Goal: Information Seeking & Learning: Learn about a topic

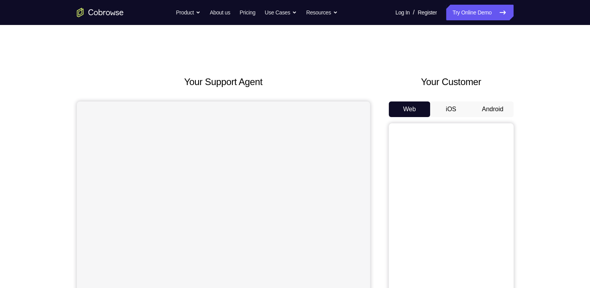
click at [508, 112] on button "Android" at bounding box center [492, 109] width 42 height 16
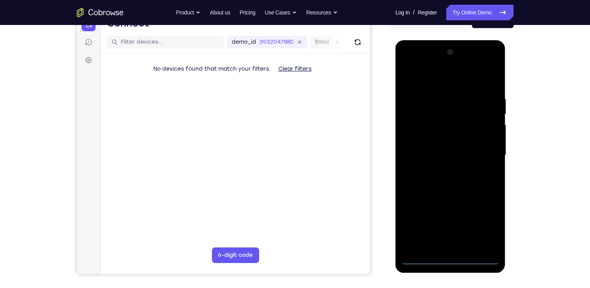
click at [453, 261] on div at bounding box center [450, 155] width 98 height 218
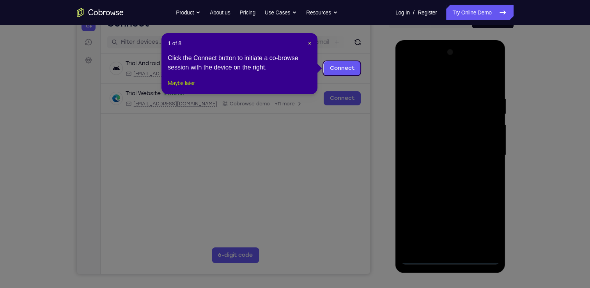
click at [194, 88] on button "Maybe later" at bounding box center [181, 82] width 27 height 9
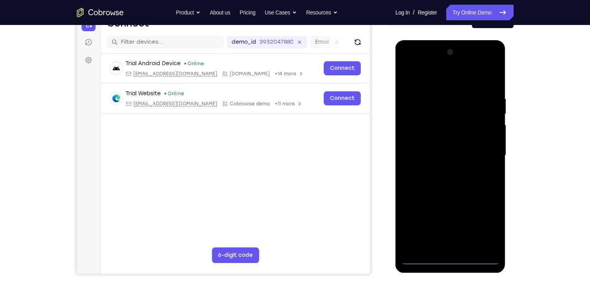
click at [484, 228] on div at bounding box center [450, 155] width 98 height 218
click at [407, 62] on div at bounding box center [450, 155] width 98 height 218
click at [435, 113] on div at bounding box center [450, 155] width 98 height 218
click at [425, 129] on div at bounding box center [450, 155] width 98 height 218
click at [487, 77] on div at bounding box center [450, 155] width 98 height 218
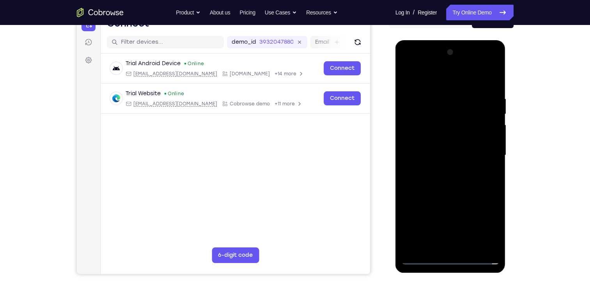
click at [425, 128] on div at bounding box center [450, 155] width 98 height 218
click at [421, 158] on div at bounding box center [450, 155] width 98 height 218
click at [437, 189] on div at bounding box center [450, 155] width 98 height 218
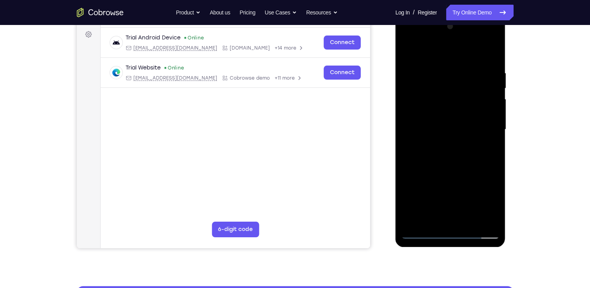
scroll to position [116, 0]
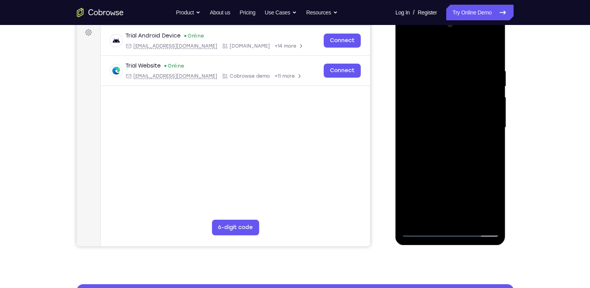
drag, startPoint x: 468, startPoint y: 117, endPoint x: 469, endPoint y: 82, distance: 35.1
click at [469, 82] on div at bounding box center [450, 127] width 98 height 218
click at [415, 152] on div at bounding box center [450, 127] width 98 height 218
click at [463, 212] on div at bounding box center [450, 127] width 98 height 218
click at [429, 131] on div at bounding box center [450, 127] width 98 height 218
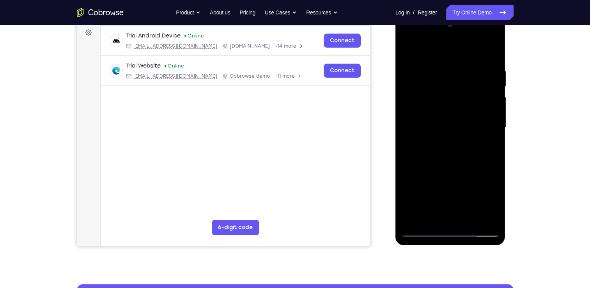
click at [456, 104] on div at bounding box center [450, 127] width 98 height 218
click at [480, 126] on div at bounding box center [450, 127] width 98 height 218
drag, startPoint x: 445, startPoint y: 120, endPoint x: 445, endPoint y: 104, distance: 15.6
click at [445, 104] on div at bounding box center [450, 127] width 98 height 218
drag, startPoint x: 425, startPoint y: 126, endPoint x: 429, endPoint y: 93, distance: 33.3
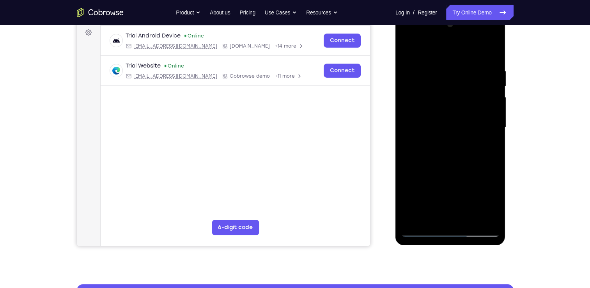
click at [432, 85] on div at bounding box center [450, 127] width 98 height 218
click at [418, 134] on div at bounding box center [450, 127] width 98 height 218
click at [424, 213] on div at bounding box center [450, 127] width 98 height 218
click at [455, 37] on div at bounding box center [450, 127] width 98 height 218
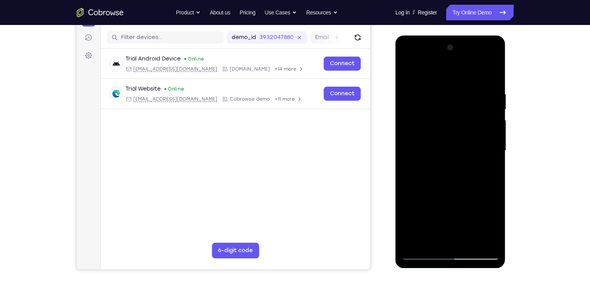
scroll to position [94, 0]
click at [439, 60] on div at bounding box center [450, 150] width 98 height 218
click at [443, 135] on div at bounding box center [450, 150] width 98 height 218
click at [404, 133] on div at bounding box center [450, 150] width 98 height 218
click at [420, 255] on div at bounding box center [450, 150] width 98 height 218
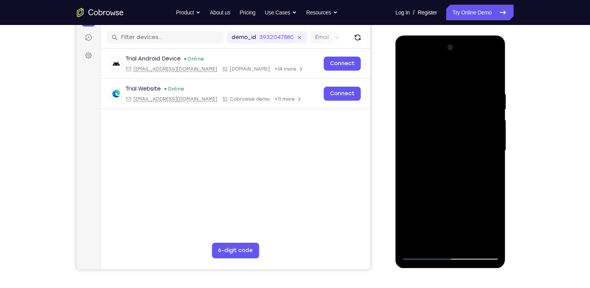
click at [419, 256] on div at bounding box center [450, 150] width 98 height 218
click at [434, 155] on div at bounding box center [450, 150] width 98 height 218
click at [475, 125] on div at bounding box center [450, 150] width 98 height 218
click at [422, 153] on div at bounding box center [450, 150] width 98 height 218
click at [447, 207] on div at bounding box center [450, 150] width 98 height 218
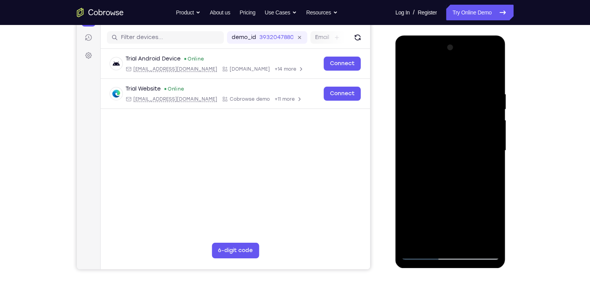
drag, startPoint x: 460, startPoint y: 151, endPoint x: 465, endPoint y: 117, distance: 34.3
click at [465, 117] on div at bounding box center [450, 150] width 98 height 218
click at [440, 117] on div at bounding box center [450, 150] width 98 height 218
click at [441, 57] on div at bounding box center [450, 150] width 98 height 218
click at [408, 121] on div at bounding box center [450, 150] width 98 height 218
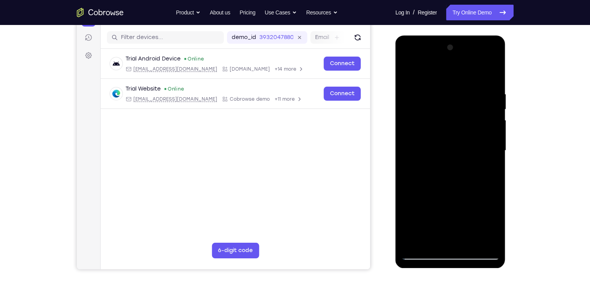
click at [447, 199] on div at bounding box center [450, 150] width 98 height 218
click at [443, 164] on div at bounding box center [450, 150] width 98 height 218
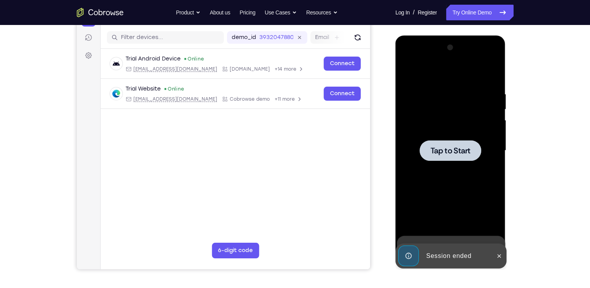
click at [443, 164] on div at bounding box center [450, 150] width 98 height 218
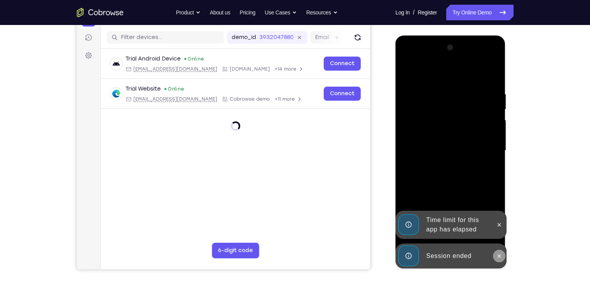
click at [499, 258] on icon at bounding box center [499, 255] width 6 height 6
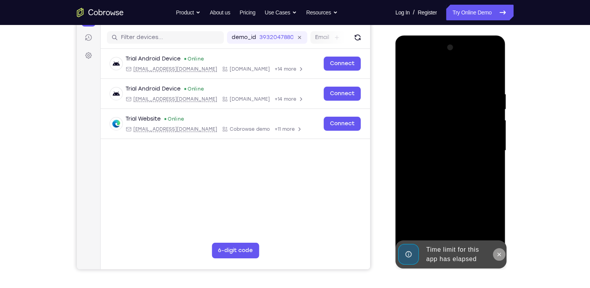
click at [500, 240] on div "Time limit for this app has elapsed" at bounding box center [450, 254] width 111 height 28
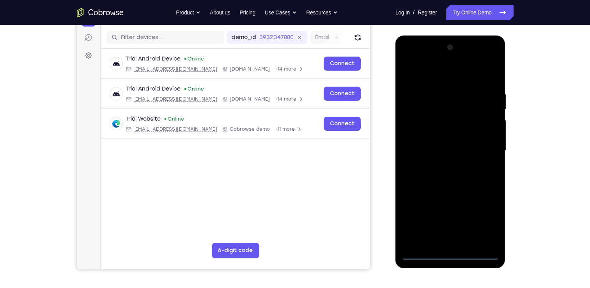
click at [452, 255] on div at bounding box center [450, 150] width 98 height 218
click at [483, 217] on div at bounding box center [450, 150] width 98 height 218
click at [408, 60] on div at bounding box center [450, 150] width 98 height 218
click at [429, 108] on div at bounding box center [450, 150] width 98 height 218
click at [404, 120] on div at bounding box center [450, 150] width 98 height 218
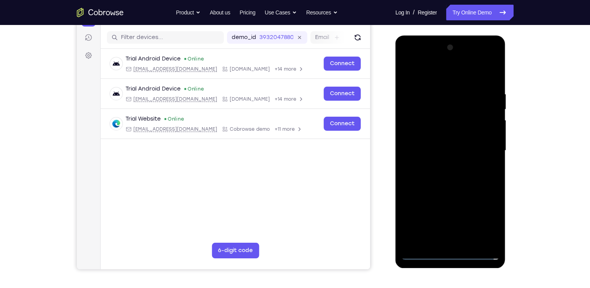
click at [444, 193] on div at bounding box center [450, 150] width 98 height 218
click at [450, 167] on div at bounding box center [450, 150] width 98 height 218
click at [475, 244] on div at bounding box center [450, 150] width 98 height 218
click at [410, 245] on div at bounding box center [450, 150] width 98 height 218
click at [404, 69] on div at bounding box center [450, 150] width 98 height 218
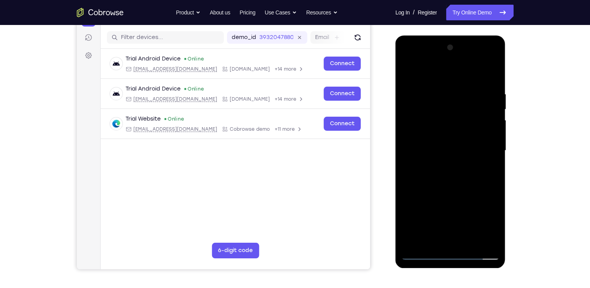
click at [408, 70] on div at bounding box center [450, 150] width 98 height 218
click at [425, 106] on div at bounding box center [450, 150] width 98 height 218
drag, startPoint x: 488, startPoint y: 189, endPoint x: 491, endPoint y: 206, distance: 17.8
click at [491, 206] on div at bounding box center [450, 150] width 98 height 218
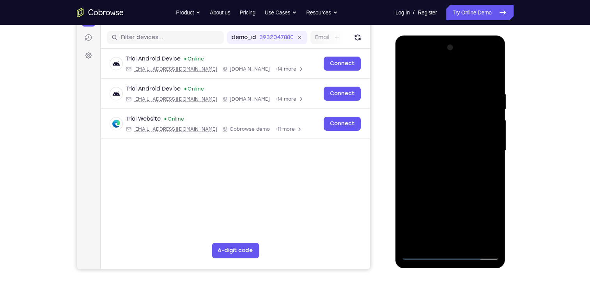
click at [490, 170] on div at bounding box center [450, 150] width 98 height 218
drag, startPoint x: 457, startPoint y: 192, endPoint x: 458, endPoint y: 179, distance: 13.7
click at [458, 179] on div at bounding box center [450, 150] width 98 height 218
drag, startPoint x: 480, startPoint y: 158, endPoint x: 443, endPoint y: 158, distance: 36.2
click at [443, 158] on div at bounding box center [450, 150] width 98 height 218
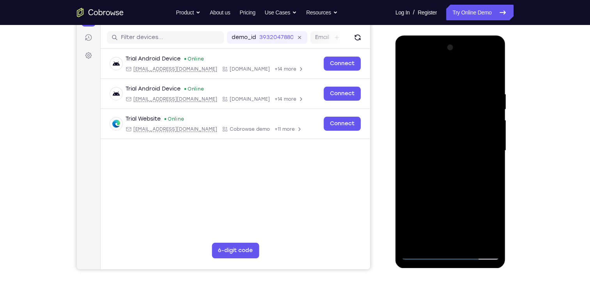
click at [488, 162] on div at bounding box center [450, 150] width 98 height 218
drag, startPoint x: 491, startPoint y: 162, endPoint x: 452, endPoint y: 161, distance: 39.0
click at [452, 161] on div at bounding box center [450, 150] width 98 height 218
click at [491, 161] on div at bounding box center [450, 150] width 98 height 218
drag, startPoint x: 456, startPoint y: 169, endPoint x: 464, endPoint y: 122, distance: 47.5
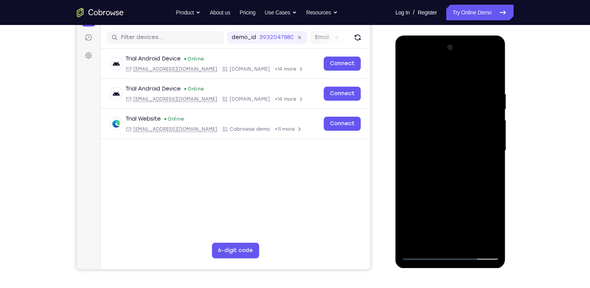
click at [464, 122] on div at bounding box center [450, 150] width 98 height 218
click at [455, 181] on div at bounding box center [450, 150] width 98 height 218
click at [471, 210] on div at bounding box center [450, 150] width 98 height 218
click at [452, 163] on div at bounding box center [450, 150] width 98 height 218
click at [485, 212] on div at bounding box center [450, 150] width 98 height 218
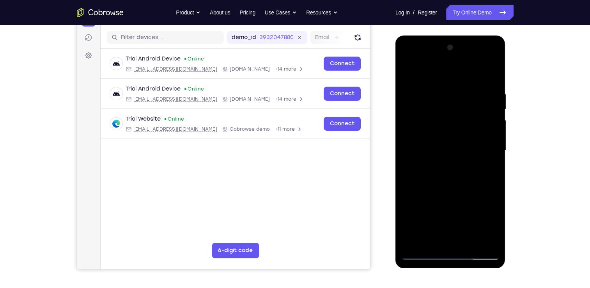
click at [410, 71] on div at bounding box center [450, 150] width 98 height 218
drag, startPoint x: 457, startPoint y: 182, endPoint x: 472, endPoint y: 119, distance: 65.4
click at [472, 119] on div at bounding box center [450, 150] width 98 height 218
drag, startPoint x: 454, startPoint y: 191, endPoint x: 459, endPoint y: 158, distance: 33.6
click at [459, 158] on div at bounding box center [450, 150] width 98 height 218
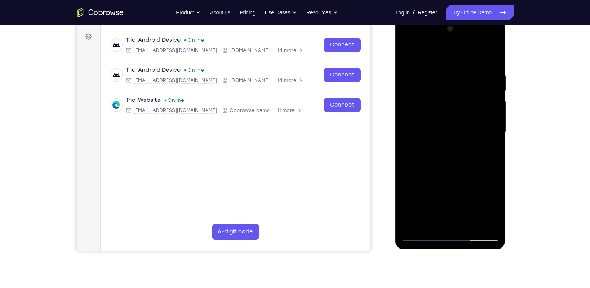
scroll to position [108, 0]
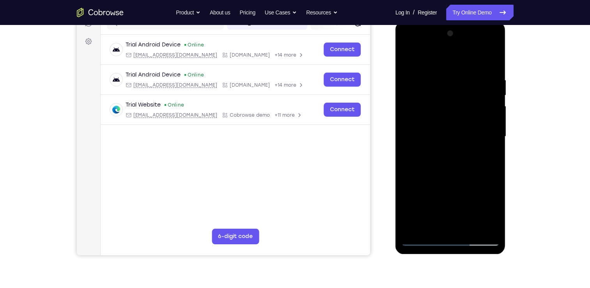
drag, startPoint x: 461, startPoint y: 194, endPoint x: 470, endPoint y: 132, distance: 62.5
click at [470, 132] on div at bounding box center [450, 136] width 98 height 218
drag, startPoint x: 452, startPoint y: 219, endPoint x: 457, endPoint y: 178, distance: 41.6
click at [457, 178] on div at bounding box center [450, 136] width 98 height 218
drag, startPoint x: 446, startPoint y: 175, endPoint x: 454, endPoint y: 117, distance: 58.3
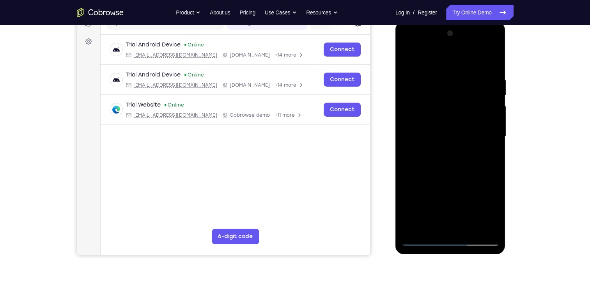
click at [454, 117] on div at bounding box center [450, 136] width 98 height 218
drag, startPoint x: 443, startPoint y: 200, endPoint x: 459, endPoint y: 120, distance: 82.1
click at [459, 120] on div at bounding box center [450, 136] width 98 height 218
drag, startPoint x: 457, startPoint y: 151, endPoint x: 460, endPoint y: 106, distance: 45.3
click at [460, 106] on div at bounding box center [450, 136] width 98 height 218
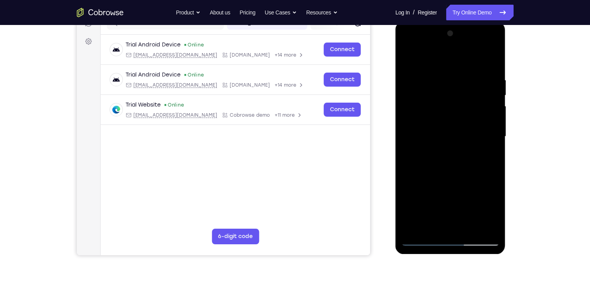
drag, startPoint x: 452, startPoint y: 198, endPoint x: 471, endPoint y: 118, distance: 82.0
click at [471, 118] on div at bounding box center [450, 136] width 98 height 218
drag, startPoint x: 449, startPoint y: 192, endPoint x: 461, endPoint y: 115, distance: 78.8
click at [461, 115] on div at bounding box center [450, 136] width 98 height 218
click at [421, 159] on div at bounding box center [450, 136] width 98 height 218
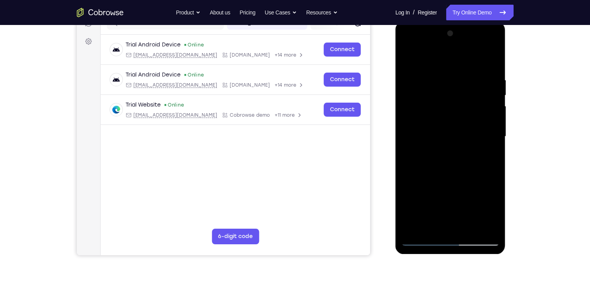
drag, startPoint x: 458, startPoint y: 189, endPoint x: 468, endPoint y: 131, distance: 59.7
click at [468, 131] on div at bounding box center [450, 136] width 98 height 218
click at [454, 172] on div at bounding box center [450, 136] width 98 height 218
drag, startPoint x: 429, startPoint y: 185, endPoint x: 462, endPoint y: 76, distance: 113.9
click at [462, 76] on div at bounding box center [450, 136] width 98 height 218
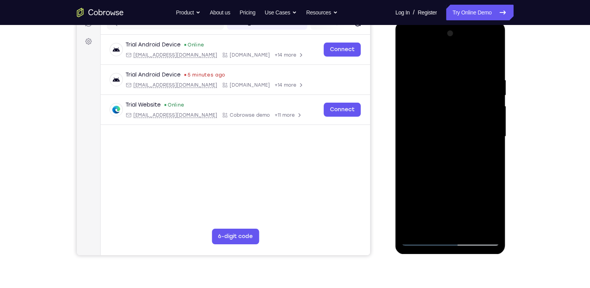
click at [419, 191] on div at bounding box center [450, 136] width 98 height 218
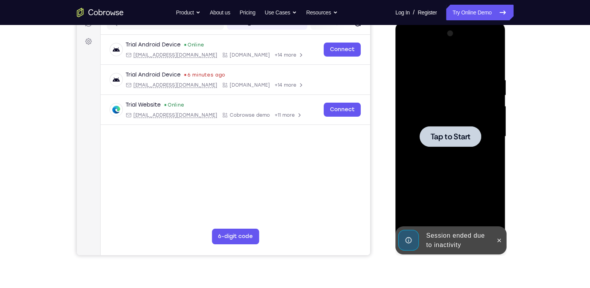
click at [433, 121] on div at bounding box center [450, 136] width 98 height 218
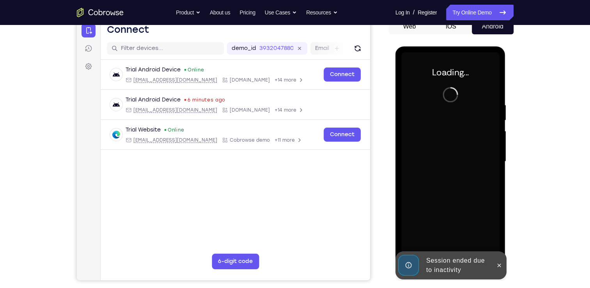
scroll to position [83, 0]
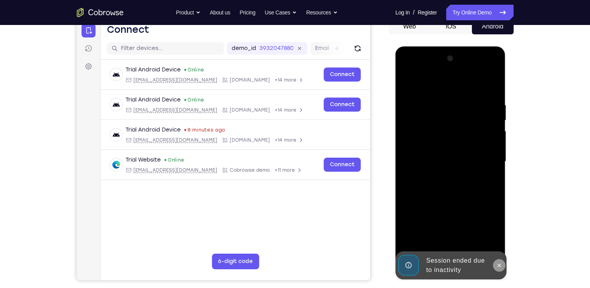
click at [499, 270] on button at bounding box center [498, 265] width 12 height 12
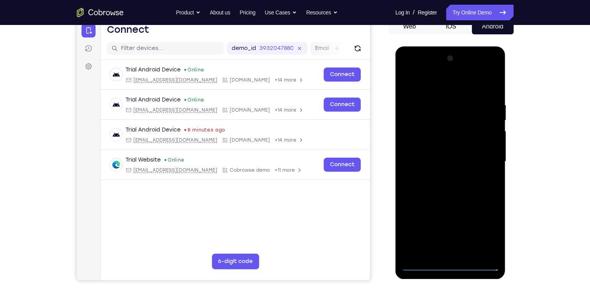
click at [454, 264] on div at bounding box center [450, 161] width 98 height 218
click at [485, 227] on div at bounding box center [450, 161] width 98 height 218
click at [406, 72] on div at bounding box center [450, 161] width 98 height 218
click at [425, 115] on div at bounding box center [450, 161] width 98 height 218
click at [409, 132] on div at bounding box center [450, 161] width 98 height 218
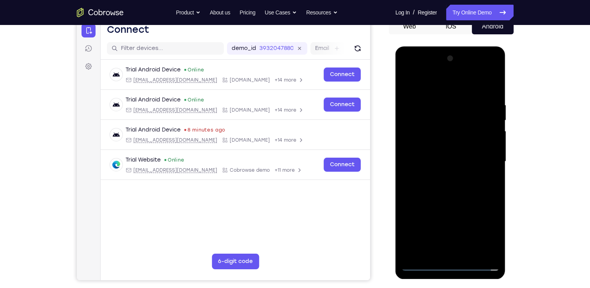
click at [433, 203] on div at bounding box center [450, 161] width 98 height 218
click at [442, 175] on div at bounding box center [450, 161] width 98 height 218
click at [407, 85] on div at bounding box center [450, 161] width 98 height 218
click at [424, 118] on div at bounding box center [450, 161] width 98 height 218
drag, startPoint x: 486, startPoint y: 196, endPoint x: 429, endPoint y: 196, distance: 57.7
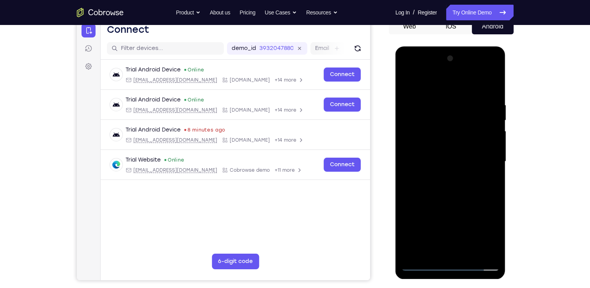
click at [429, 196] on div at bounding box center [450, 161] width 98 height 218
drag, startPoint x: 481, startPoint y: 221, endPoint x: 458, endPoint y: 217, distance: 23.6
click at [446, 219] on div at bounding box center [450, 161] width 98 height 218
click at [490, 218] on div at bounding box center [450, 161] width 98 height 218
click at [491, 181] on div at bounding box center [450, 161] width 98 height 218
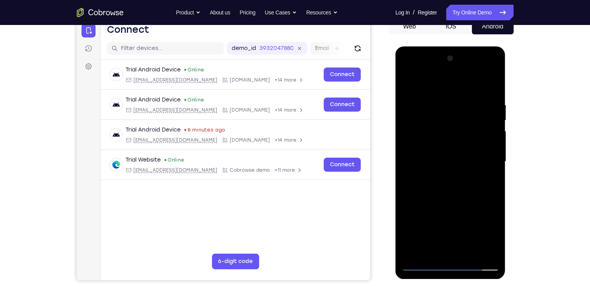
drag, startPoint x: 458, startPoint y: 216, endPoint x: 471, endPoint y: 138, distance: 78.6
click at [471, 138] on div at bounding box center [450, 161] width 98 height 218
drag, startPoint x: 433, startPoint y: 175, endPoint x: 454, endPoint y: 122, distance: 57.2
click at [454, 122] on div at bounding box center [450, 161] width 98 height 218
drag, startPoint x: 449, startPoint y: 165, endPoint x: 463, endPoint y: 118, distance: 49.3
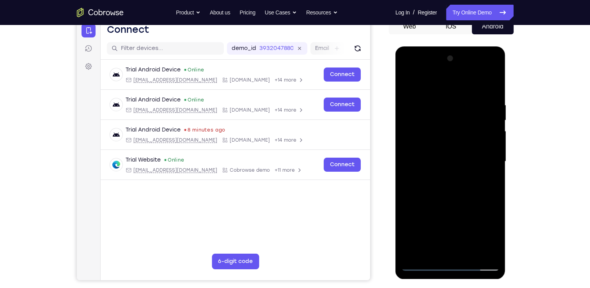
click at [463, 118] on div at bounding box center [450, 161] width 98 height 218
drag, startPoint x: 440, startPoint y: 178, endPoint x: 461, endPoint y: 83, distance: 96.5
click at [461, 83] on div at bounding box center [450, 161] width 98 height 218
drag, startPoint x: 439, startPoint y: 222, endPoint x: 464, endPoint y: 127, distance: 98.2
click at [464, 127] on div at bounding box center [450, 161] width 98 height 218
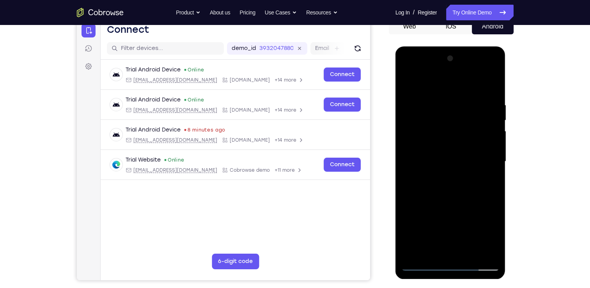
drag, startPoint x: 421, startPoint y: 216, endPoint x: 442, endPoint y: 117, distance: 100.9
click at [442, 117] on div at bounding box center [450, 161] width 98 height 218
drag, startPoint x: 450, startPoint y: 195, endPoint x: 482, endPoint y: 39, distance: 160.0
click at [482, 46] on html "Online web based iOS Simulators and Android Emulators. Run iPhone, iPad, Mobile…" at bounding box center [450, 163] width 111 height 234
drag, startPoint x: 454, startPoint y: 106, endPoint x: 438, endPoint y: 200, distance: 96.1
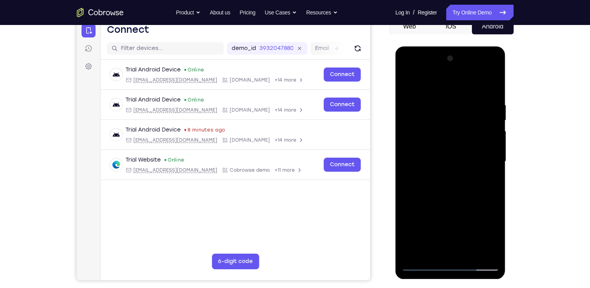
click at [438, 200] on div at bounding box center [450, 161] width 98 height 218
drag, startPoint x: 461, startPoint y: 97, endPoint x: 444, endPoint y: 194, distance: 98.1
click at [444, 194] on div at bounding box center [450, 161] width 98 height 218
drag, startPoint x: 454, startPoint y: 127, endPoint x: 449, endPoint y: 233, distance: 106.5
click at [449, 233] on div at bounding box center [450, 161] width 98 height 218
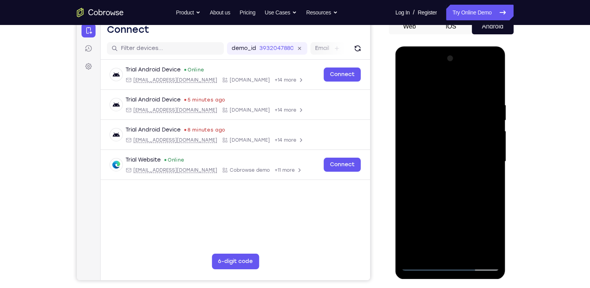
drag, startPoint x: 459, startPoint y: 136, endPoint x: 452, endPoint y: 211, distance: 75.6
click at [452, 211] on div at bounding box center [450, 161] width 98 height 218
drag, startPoint x: 458, startPoint y: 116, endPoint x: 457, endPoint y: 230, distance: 113.8
click at [457, 230] on div at bounding box center [450, 161] width 98 height 218
drag, startPoint x: 460, startPoint y: 202, endPoint x: 456, endPoint y: 272, distance: 69.8
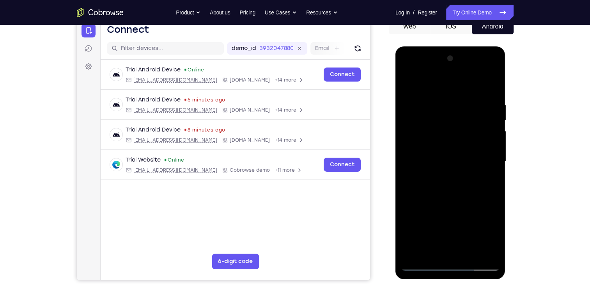
click at [456, 272] on div at bounding box center [450, 162] width 110 height 232
drag, startPoint x: 458, startPoint y: 112, endPoint x: 455, endPoint y: 182, distance: 69.8
click at [455, 182] on div at bounding box center [450, 161] width 98 height 218
click at [421, 168] on div at bounding box center [450, 161] width 98 height 218
drag, startPoint x: 443, startPoint y: 208, endPoint x: 449, endPoint y: 144, distance: 63.9
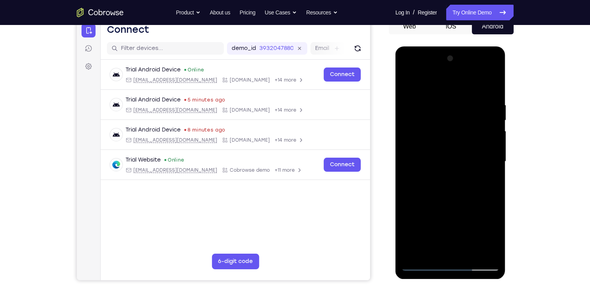
click at [449, 144] on div at bounding box center [450, 161] width 98 height 218
click at [422, 213] on div at bounding box center [450, 161] width 98 height 218
drag, startPoint x: 467, startPoint y: 192, endPoint x: 466, endPoint y: 100, distance: 92.0
click at [466, 100] on div at bounding box center [450, 161] width 98 height 218
click at [418, 241] on div at bounding box center [450, 161] width 98 height 218
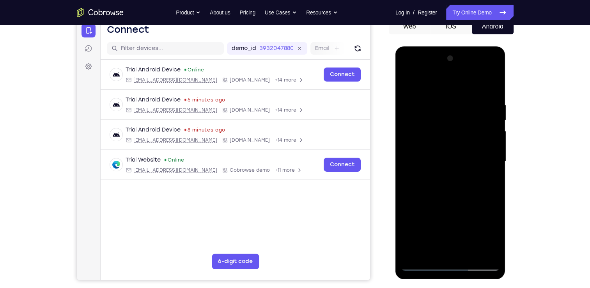
drag, startPoint x: 431, startPoint y: 194, endPoint x: 448, endPoint y: 125, distance: 71.2
click at [448, 125] on div at bounding box center [450, 161] width 98 height 218
drag, startPoint x: 458, startPoint y: 185, endPoint x: 464, endPoint y: 105, distance: 80.4
click at [464, 105] on div at bounding box center [450, 161] width 98 height 218
click at [420, 189] on div at bounding box center [450, 161] width 98 height 218
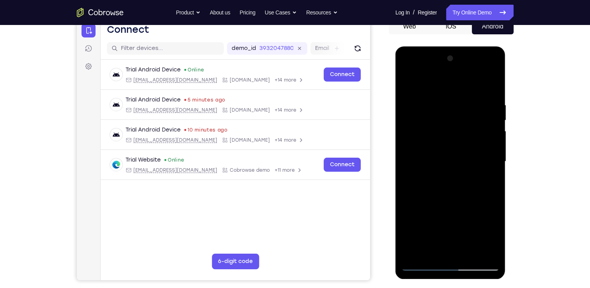
drag, startPoint x: 458, startPoint y: 198, endPoint x: 461, endPoint y: 134, distance: 64.8
click at [461, 134] on div at bounding box center [450, 161] width 98 height 218
click at [422, 216] on div at bounding box center [450, 161] width 98 height 218
drag, startPoint x: 439, startPoint y: 213, endPoint x: 444, endPoint y: 127, distance: 85.9
click at [444, 127] on div at bounding box center [450, 161] width 98 height 218
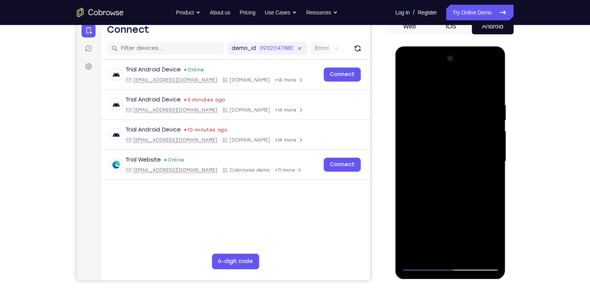
click at [420, 224] on div at bounding box center [450, 161] width 98 height 218
click at [427, 225] on div at bounding box center [450, 161] width 98 height 218
click at [447, 168] on div at bounding box center [450, 161] width 98 height 218
click at [418, 206] on div at bounding box center [450, 161] width 98 height 218
click at [405, 203] on div at bounding box center [450, 161] width 98 height 218
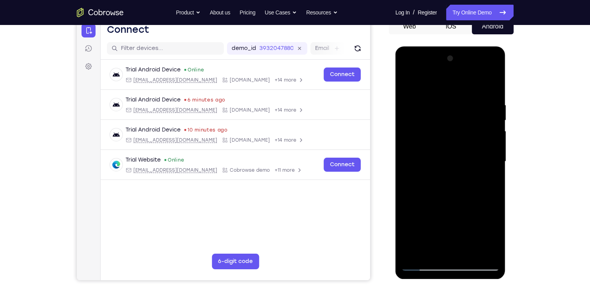
click at [410, 205] on div at bounding box center [450, 161] width 98 height 218
click at [406, 206] on div at bounding box center [450, 161] width 98 height 218
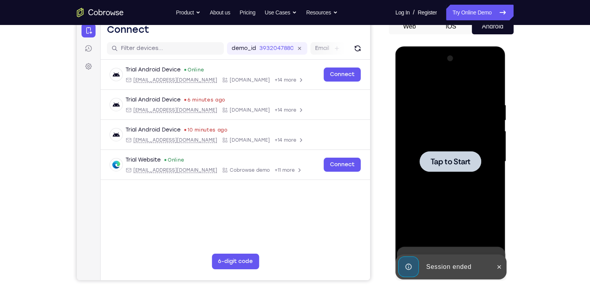
click at [438, 145] on div at bounding box center [450, 161] width 98 height 218
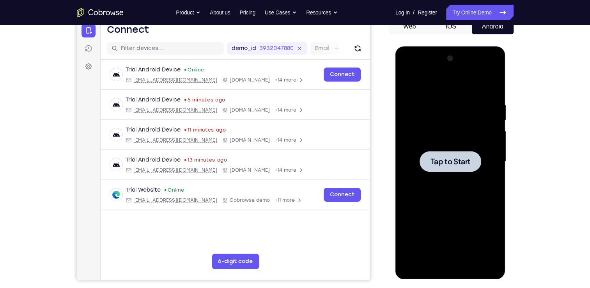
click at [424, 156] on div at bounding box center [450, 161] width 62 height 21
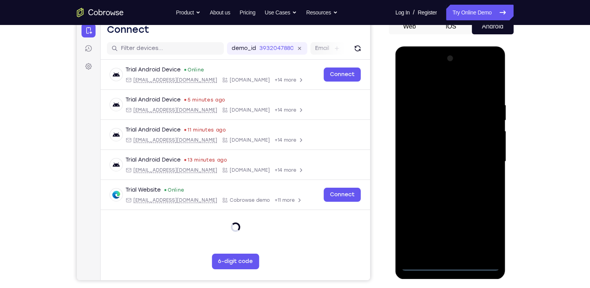
click at [452, 263] on div at bounding box center [450, 161] width 98 height 218
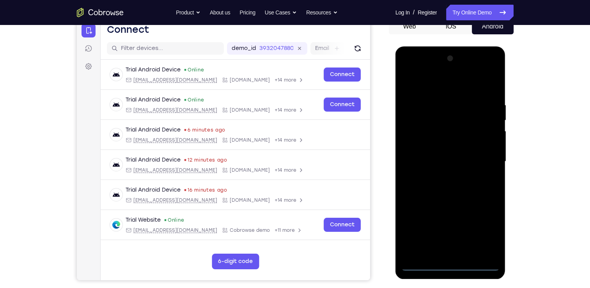
click at [483, 227] on div at bounding box center [450, 161] width 98 height 218
click at [406, 70] on div at bounding box center [450, 161] width 98 height 218
click at [436, 119] on div at bounding box center [450, 161] width 98 height 218
click at [404, 135] on div at bounding box center [450, 161] width 98 height 218
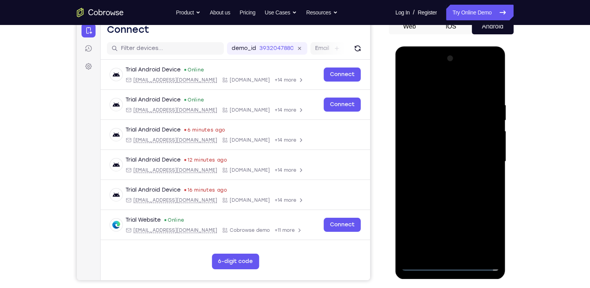
click at [427, 207] on div at bounding box center [450, 161] width 98 height 218
click at [441, 178] on div at bounding box center [450, 161] width 98 height 218
click at [406, 81] on div at bounding box center [450, 161] width 98 height 218
click at [427, 115] on div at bounding box center [450, 161] width 98 height 218
click at [489, 220] on div at bounding box center [450, 161] width 98 height 218
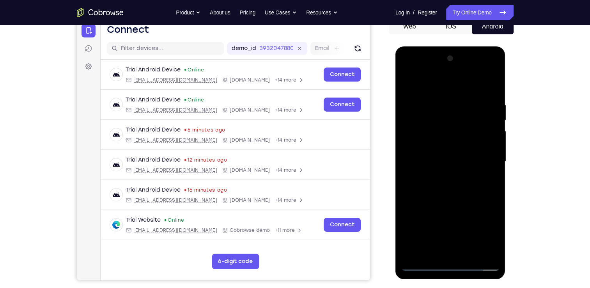
drag, startPoint x: 483, startPoint y: 219, endPoint x: 459, endPoint y: 218, distance: 23.8
click at [459, 218] on div at bounding box center [450, 161] width 98 height 218
click at [485, 219] on div at bounding box center [450, 161] width 98 height 218
drag, startPoint x: 438, startPoint y: 197, endPoint x: 454, endPoint y: 148, distance: 51.4
click at [454, 148] on div at bounding box center [450, 161] width 98 height 218
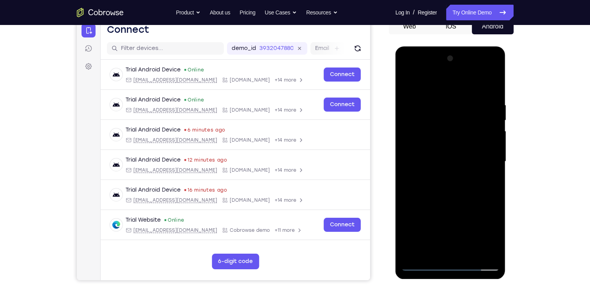
drag, startPoint x: 455, startPoint y: 200, endPoint x: 452, endPoint y: 83, distance: 117.7
click at [452, 83] on div at bounding box center [450, 161] width 98 height 218
drag, startPoint x: 447, startPoint y: 182, endPoint x: 461, endPoint y: 81, distance: 102.0
click at [461, 81] on div at bounding box center [450, 161] width 98 height 218
drag, startPoint x: 440, startPoint y: 184, endPoint x: 455, endPoint y: 99, distance: 85.9
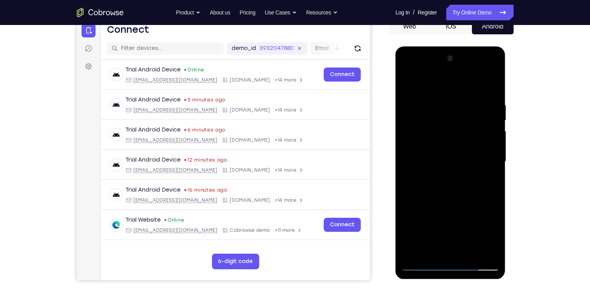
click at [455, 99] on div at bounding box center [450, 161] width 98 height 218
drag, startPoint x: 454, startPoint y: 187, endPoint x: 464, endPoint y: 101, distance: 86.3
click at [464, 101] on div at bounding box center [450, 161] width 98 height 218
drag, startPoint x: 446, startPoint y: 187, endPoint x: 459, endPoint y: 112, distance: 76.6
click at [459, 112] on div at bounding box center [450, 161] width 98 height 218
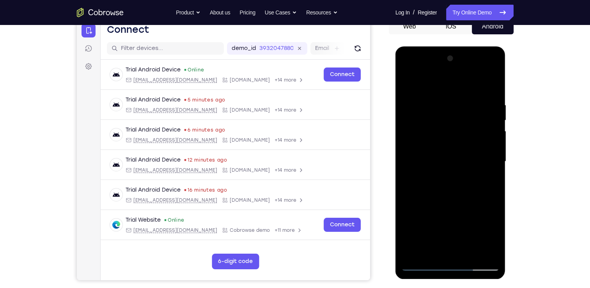
drag, startPoint x: 459, startPoint y: 203, endPoint x: 456, endPoint y: 62, distance: 140.7
click at [456, 62] on div at bounding box center [450, 161] width 98 height 218
drag, startPoint x: 448, startPoint y: 212, endPoint x: 463, endPoint y: 102, distance: 110.8
click at [463, 102] on div at bounding box center [450, 161] width 98 height 218
drag, startPoint x: 432, startPoint y: 195, endPoint x: 443, endPoint y: 77, distance: 118.9
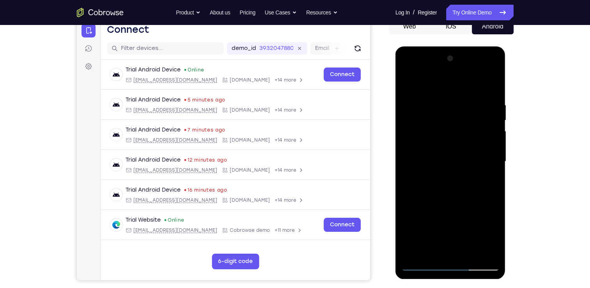
click at [443, 77] on div at bounding box center [450, 161] width 98 height 218
drag, startPoint x: 450, startPoint y: 204, endPoint x: 464, endPoint y: 86, distance: 119.3
click at [464, 86] on div at bounding box center [450, 161] width 98 height 218
drag, startPoint x: 455, startPoint y: 236, endPoint x: 456, endPoint y: 156, distance: 80.3
click at [456, 156] on div at bounding box center [450, 161] width 98 height 218
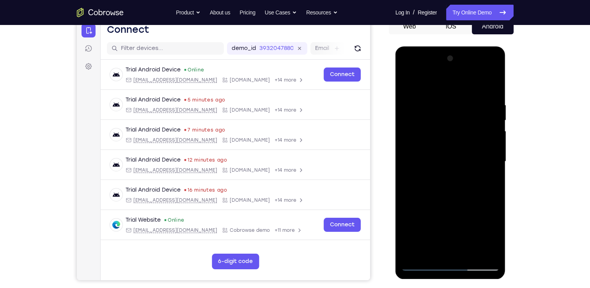
drag, startPoint x: 449, startPoint y: 196, endPoint x: 455, endPoint y: 103, distance: 93.3
click at [455, 103] on div at bounding box center [450, 161] width 98 height 218
drag, startPoint x: 443, startPoint y: 196, endPoint x: 458, endPoint y: 87, distance: 110.1
click at [458, 87] on div at bounding box center [450, 161] width 98 height 218
click at [440, 165] on div at bounding box center [450, 161] width 98 height 218
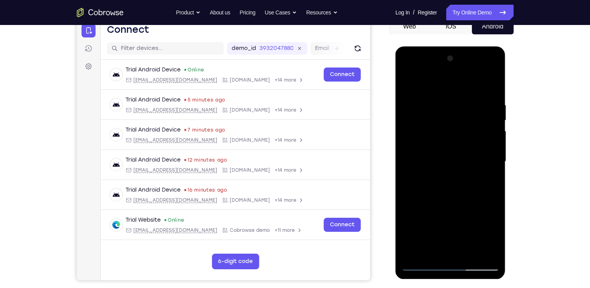
click at [466, 172] on div at bounding box center [450, 161] width 98 height 218
click at [419, 203] on div at bounding box center [450, 161] width 98 height 218
click at [438, 158] on div at bounding box center [450, 161] width 98 height 218
click at [418, 205] on div at bounding box center [450, 161] width 98 height 218
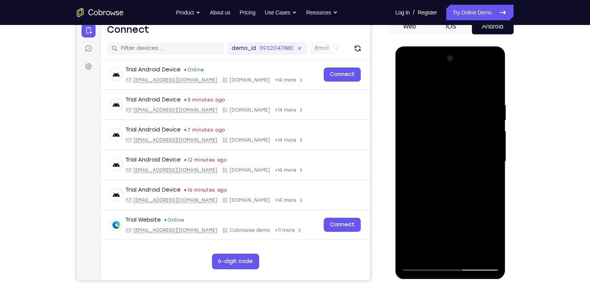
click at [419, 205] on div at bounding box center [450, 161] width 98 height 218
click at [420, 206] on div at bounding box center [450, 161] width 98 height 218
click at [420, 205] on div at bounding box center [450, 161] width 98 height 218
click at [421, 203] on div at bounding box center [450, 161] width 98 height 218
click at [423, 206] on div at bounding box center [450, 161] width 98 height 218
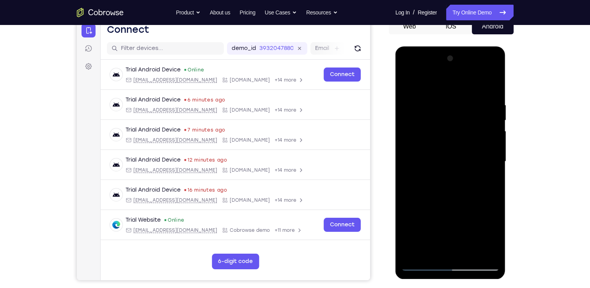
click at [493, 187] on div at bounding box center [450, 161] width 98 height 218
click at [492, 188] on div at bounding box center [450, 161] width 98 height 218
click at [426, 204] on div at bounding box center [450, 161] width 98 height 218
click at [429, 204] on div at bounding box center [450, 161] width 98 height 218
click at [430, 207] on div at bounding box center [450, 161] width 98 height 218
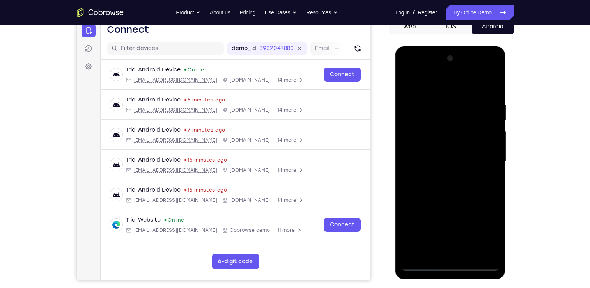
click at [432, 205] on div at bounding box center [450, 161] width 98 height 218
click at [411, 207] on div at bounding box center [450, 161] width 98 height 218
click at [435, 204] on div at bounding box center [450, 161] width 98 height 218
click at [437, 204] on div at bounding box center [450, 161] width 98 height 218
click at [441, 206] on div at bounding box center [450, 161] width 98 height 218
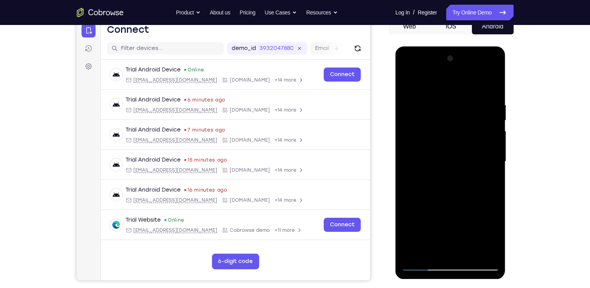
click at [448, 206] on div at bounding box center [450, 161] width 98 height 218
click at [445, 207] on div at bounding box center [450, 161] width 98 height 218
click at [444, 205] on div at bounding box center [450, 161] width 98 height 218
click at [466, 205] on div at bounding box center [450, 161] width 98 height 218
click at [407, 79] on div at bounding box center [450, 161] width 98 height 218
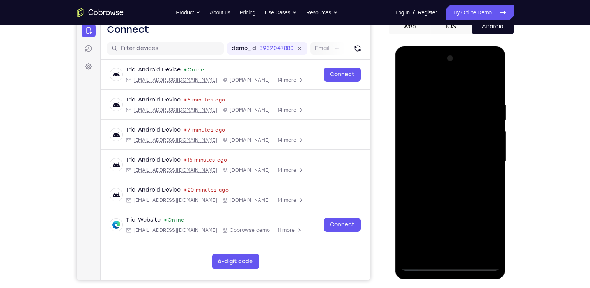
click at [407, 83] on div at bounding box center [450, 161] width 98 height 218
